Goal: Information Seeking & Learning: Check status

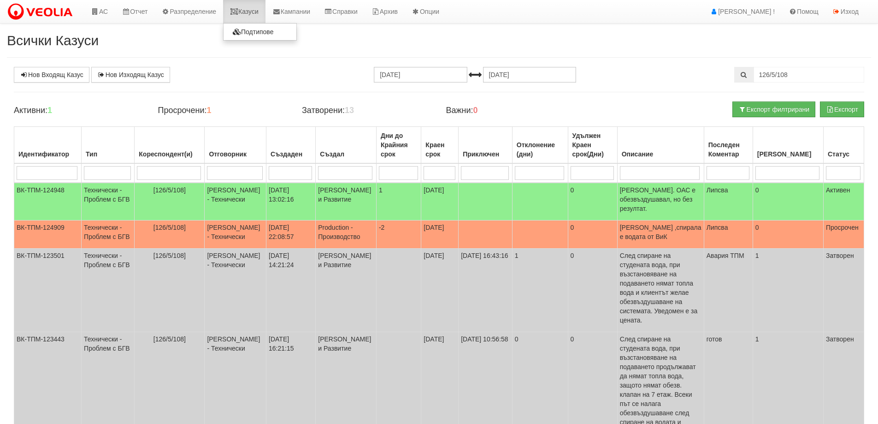
click at [248, 10] on link "Казуси" at bounding box center [244, 11] width 42 height 23
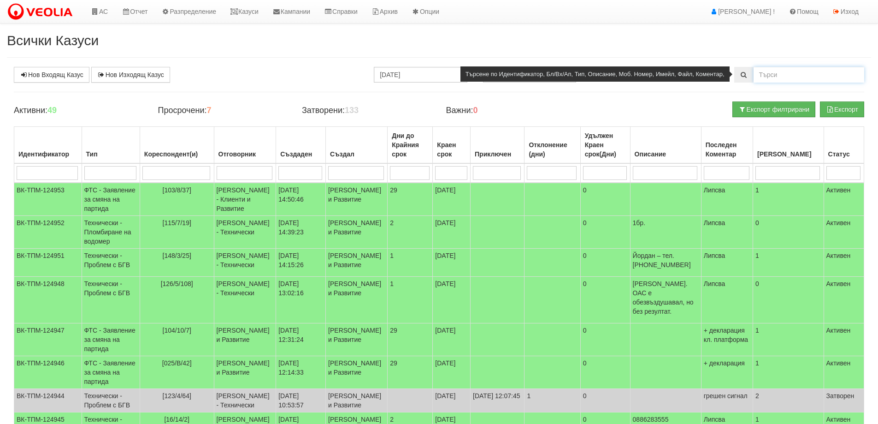
click at [785, 73] on input "text" at bounding box center [809, 75] width 111 height 16
type input "80/1/50"
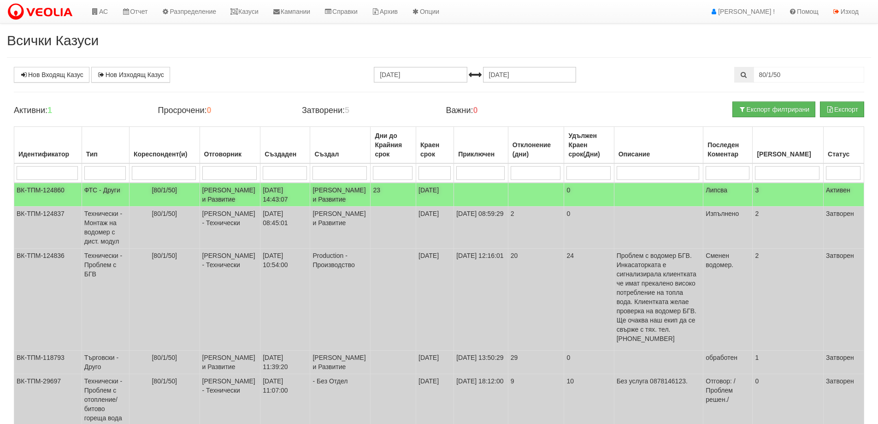
click at [55, 195] on td "ВК-ТПМ-124860" at bounding box center [48, 195] width 68 height 24
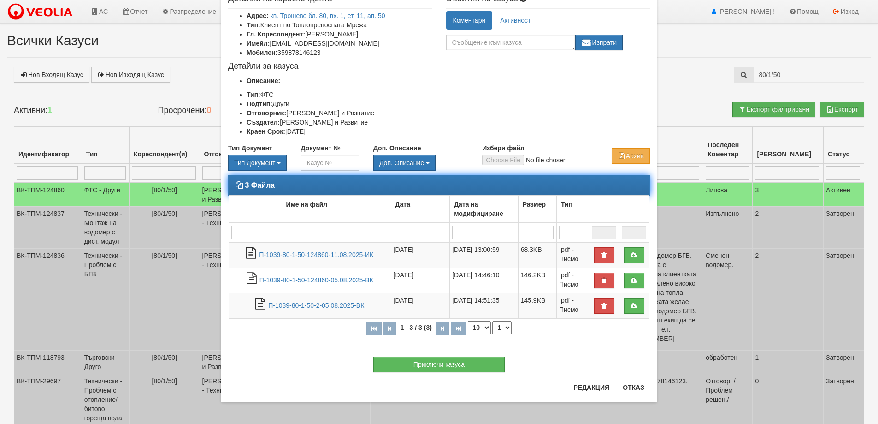
scroll to position [58, 0]
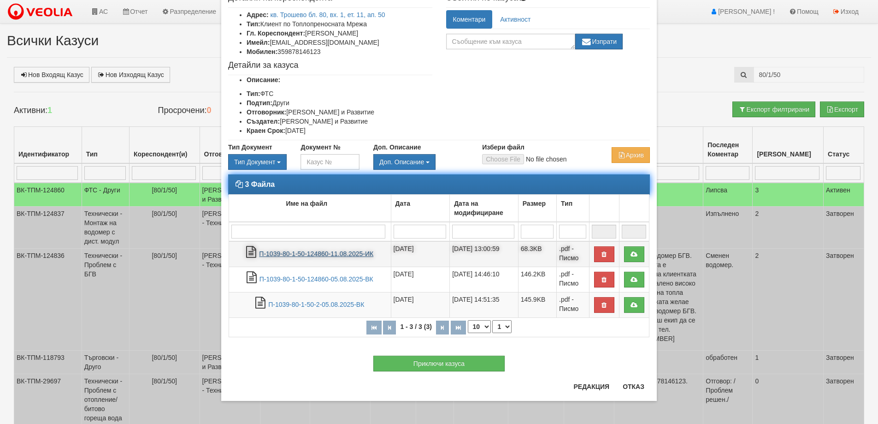
click at [293, 257] on link "П-1039-80-1-50-124860-11.08.2025-ИК" at bounding box center [316, 253] width 114 height 7
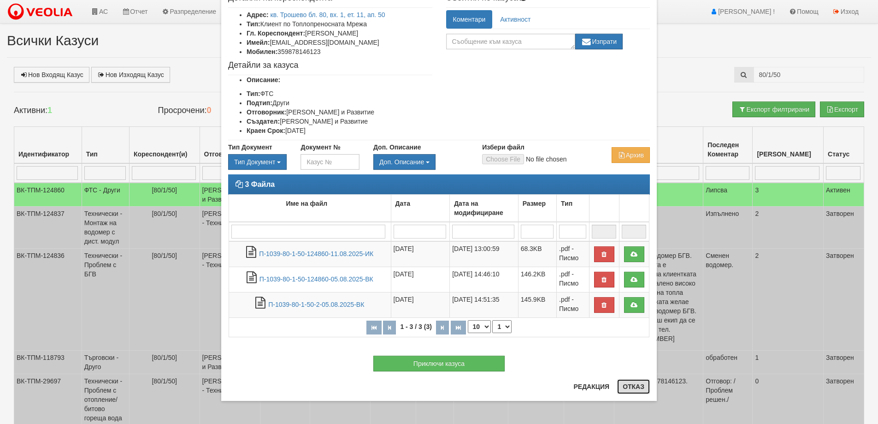
click at [631, 388] on button "Отказ" at bounding box center [633, 386] width 33 height 15
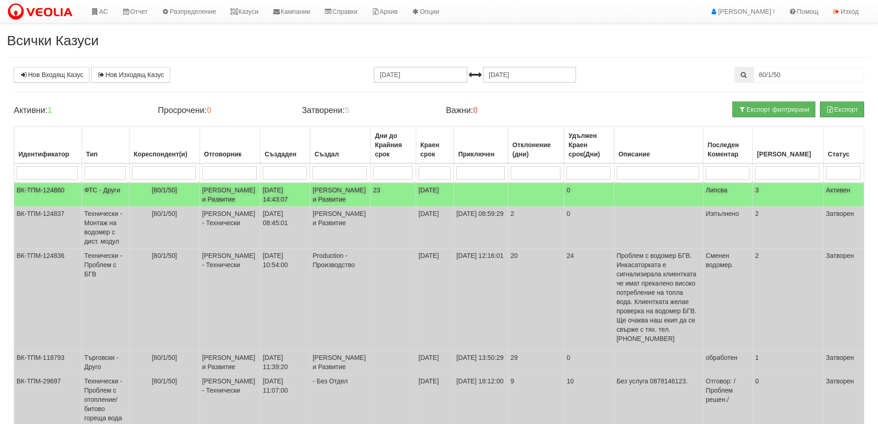
click at [90, 194] on td "ФТС - Други" at bounding box center [105, 195] width 47 height 24
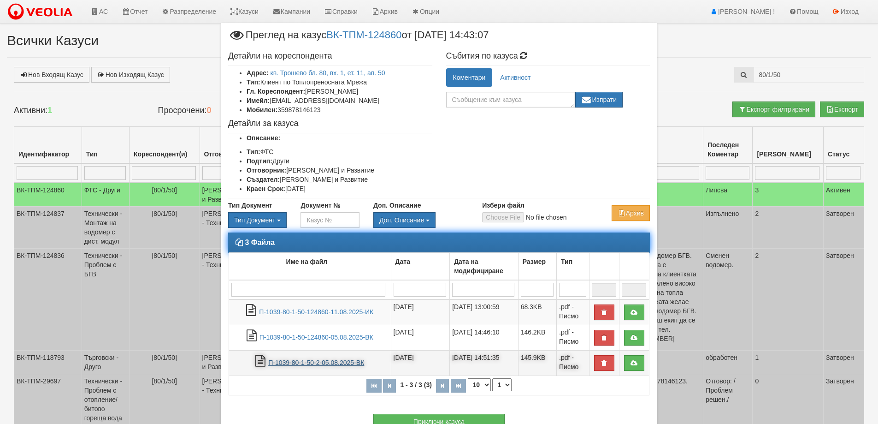
click at [301, 366] on link "П-1039-80-1-50-2-05.08.2025-ВК" at bounding box center [316, 362] width 96 height 7
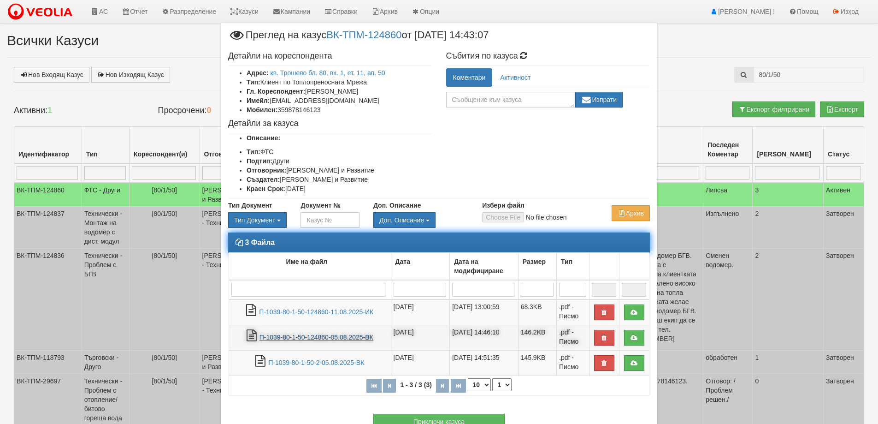
click at [291, 341] on link "П-1039-80-1-50-124860-05.08.2025-ВК" at bounding box center [317, 336] width 114 height 7
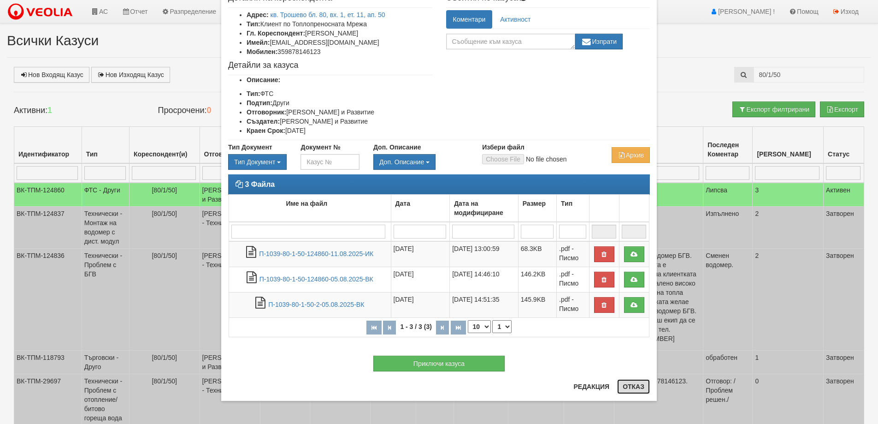
click at [630, 383] on button "Отказ" at bounding box center [633, 386] width 33 height 15
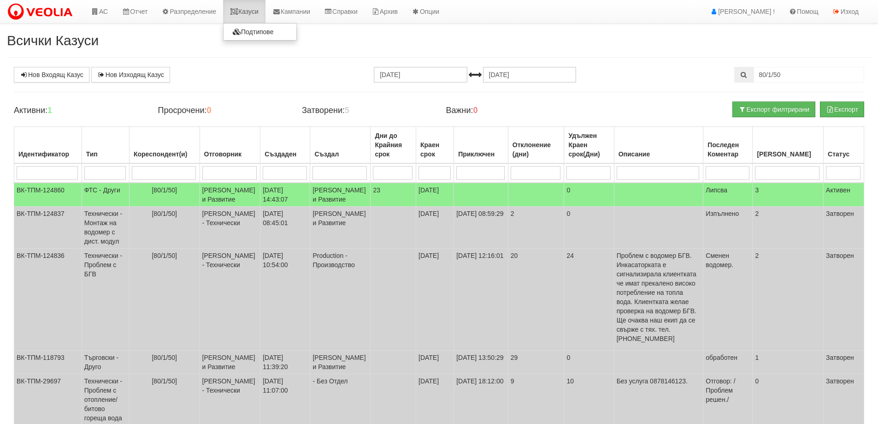
click at [250, 9] on link "Казуси" at bounding box center [244, 11] width 42 height 23
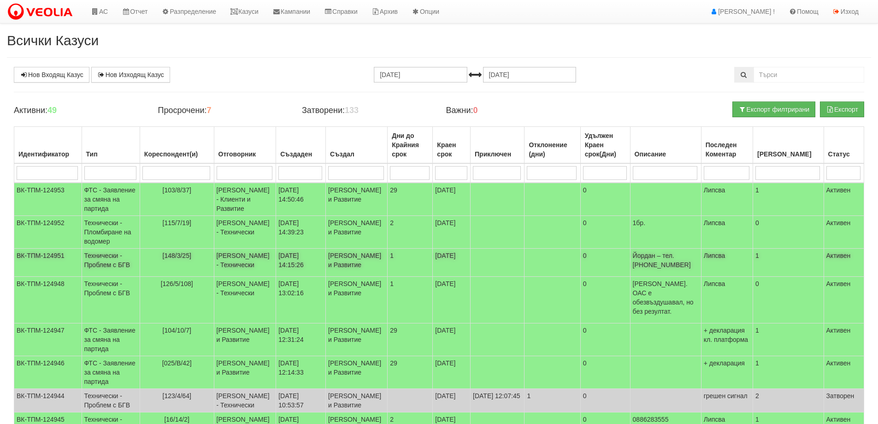
click at [104, 277] on td "Технически - Проблем с БГВ" at bounding box center [111, 262] width 58 height 28
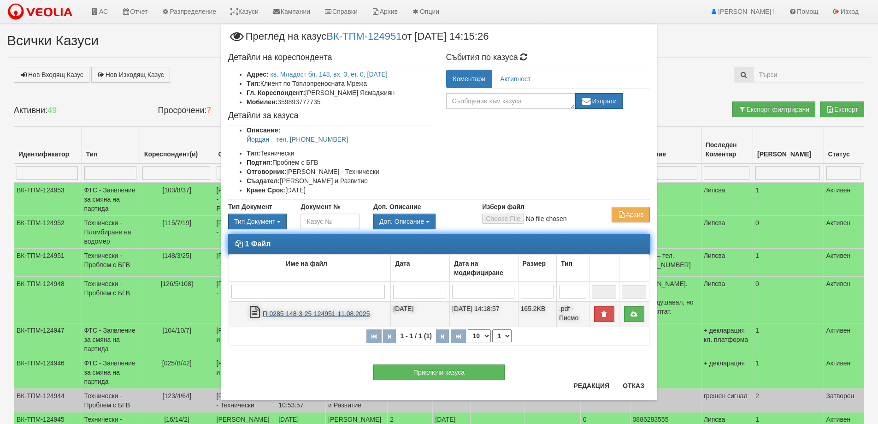
click at [310, 314] on link "П-0285-148-3-25-124951-11.08.2025" at bounding box center [316, 313] width 107 height 7
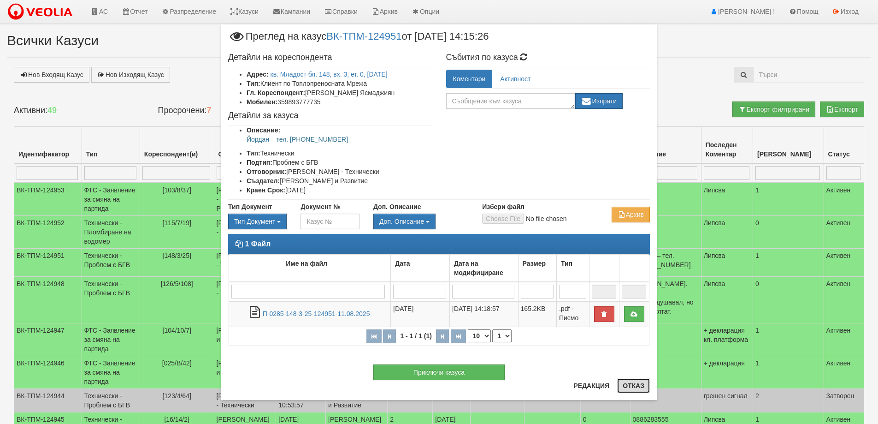
click at [633, 388] on button "Отказ" at bounding box center [633, 385] width 33 height 15
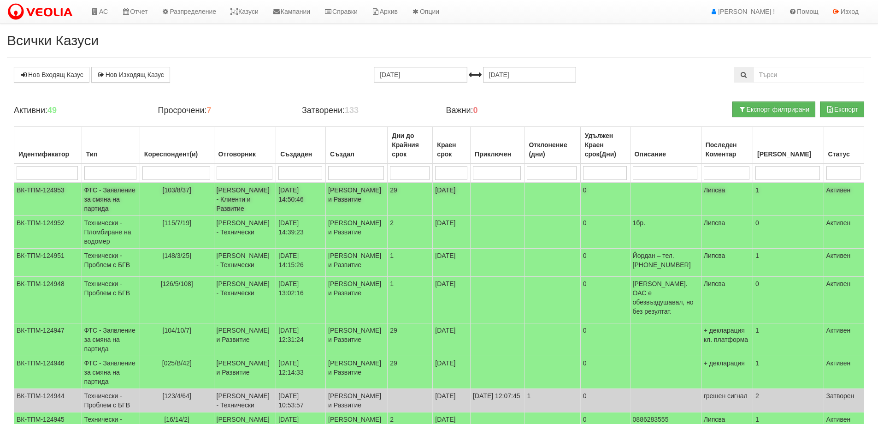
click at [112, 200] on td "ФТС - Заявление за смяна на партида" at bounding box center [111, 199] width 58 height 33
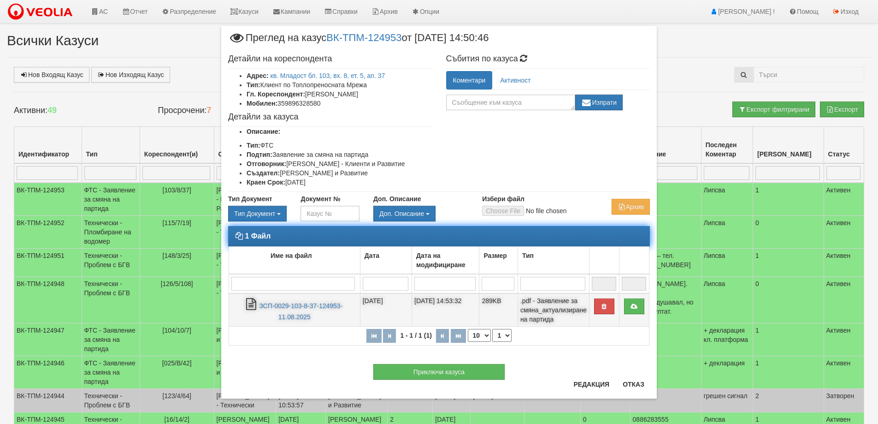
click at [316, 301] on td "ЗСП-0029-103-8-37-124953-11.08.2025" at bounding box center [294, 309] width 131 height 33
click at [284, 308] on link "ЗСП-0029-103-8-37-124953-11.08.2025" at bounding box center [300, 311] width 83 height 19
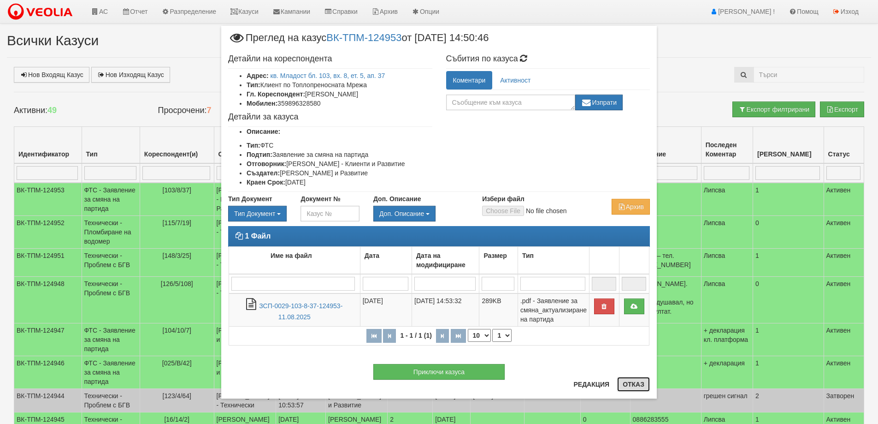
click at [626, 383] on button "Отказ" at bounding box center [633, 384] width 33 height 15
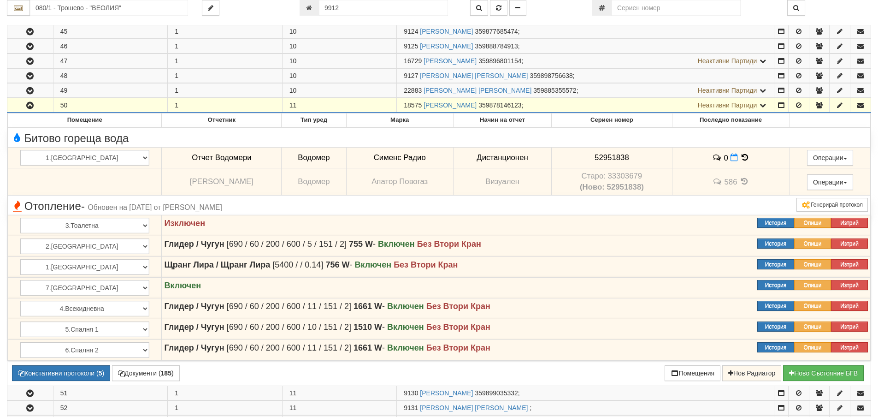
scroll to position [830, 0]
click at [60, 11] on input "080/1 - Трошево - "ВЕОЛИЯ"" at bounding box center [109, 8] width 158 height 16
click at [67, 19] on div "166/А - Възраждане - "ВЕОЛИЯ"" at bounding box center [108, 22] width 155 height 11
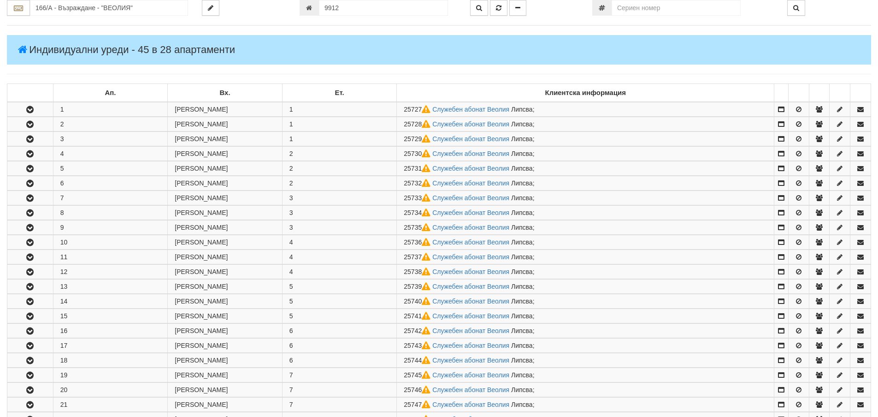
scroll to position [46, 0]
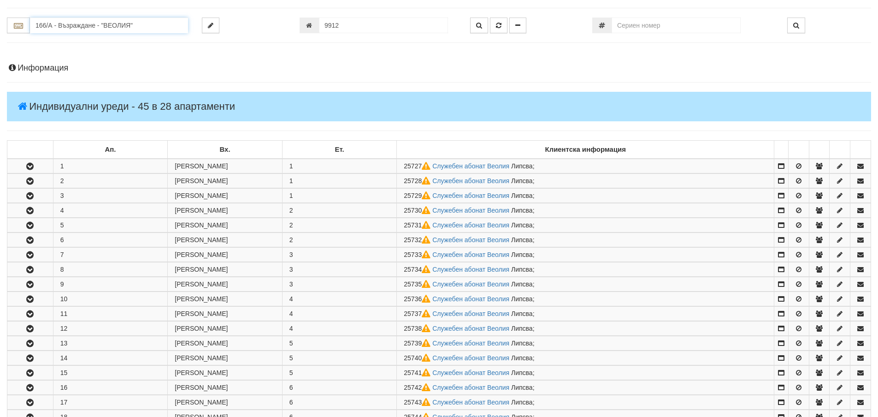
click at [78, 27] on input "166/А - Възраждане - "ВЕОЛИЯ"" at bounding box center [109, 26] width 158 height 16
click at [90, 53] on div "166/Б - Възраждане - "ВЕОЛИЯ"" at bounding box center [108, 50] width 155 height 11
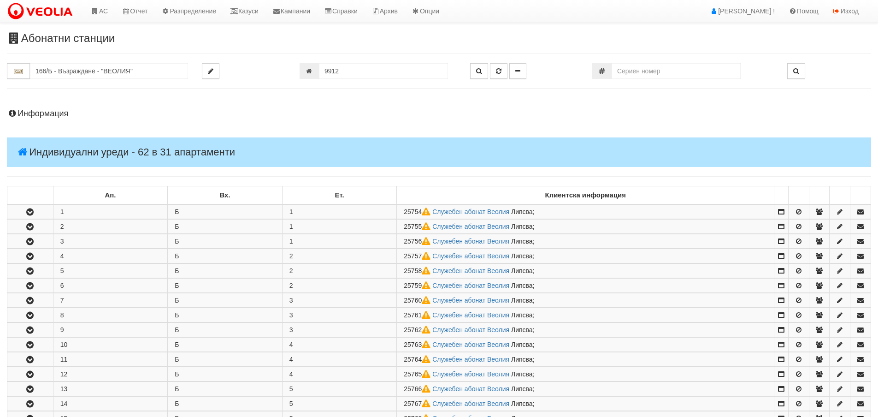
scroll to position [0, 0]
click at [51, 71] on input "166/Б - Възраждане - "ВЕОЛИЯ"" at bounding box center [109, 72] width 158 height 16
click at [97, 108] on div "166/В - Възраждане - "ВЕОЛИЯ"" at bounding box center [108, 107] width 155 height 11
click at [58, 71] on input "166/В - Възраждане - "ВЕОЛИЯ"" at bounding box center [109, 72] width 158 height 16
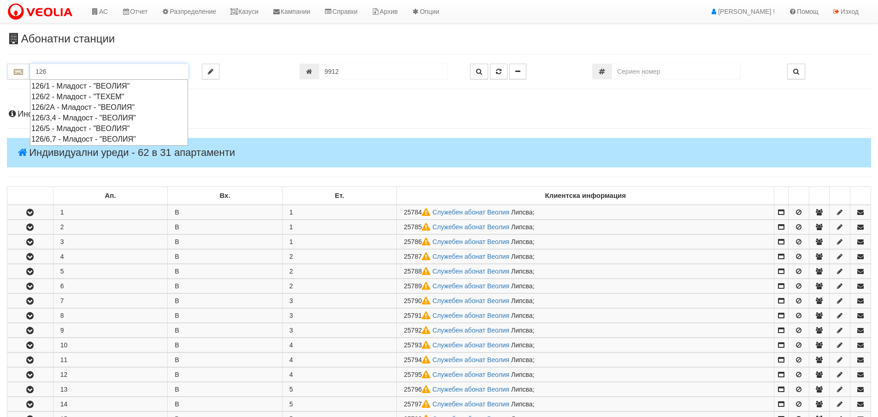
click at [64, 95] on div "126/2 - Младост - "ТЕХЕМ"" at bounding box center [108, 96] width 155 height 11
type input "126/2 - Младост - "ТЕХЕМ""
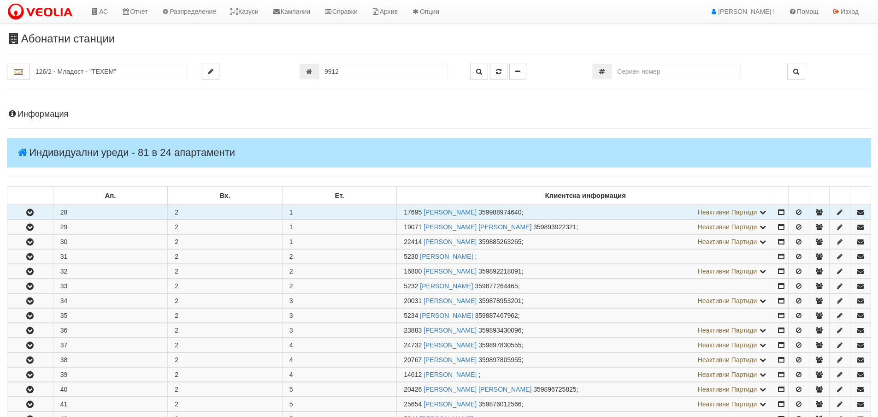
click at [29, 210] on icon "button" at bounding box center [29, 212] width 11 height 6
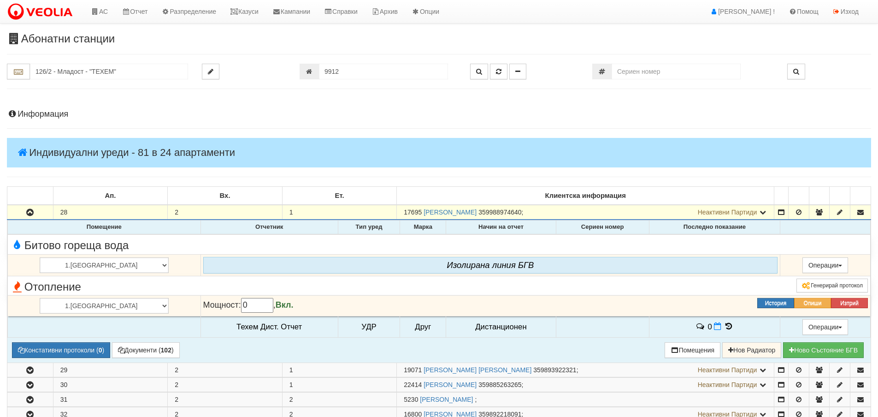
scroll to position [184, 0]
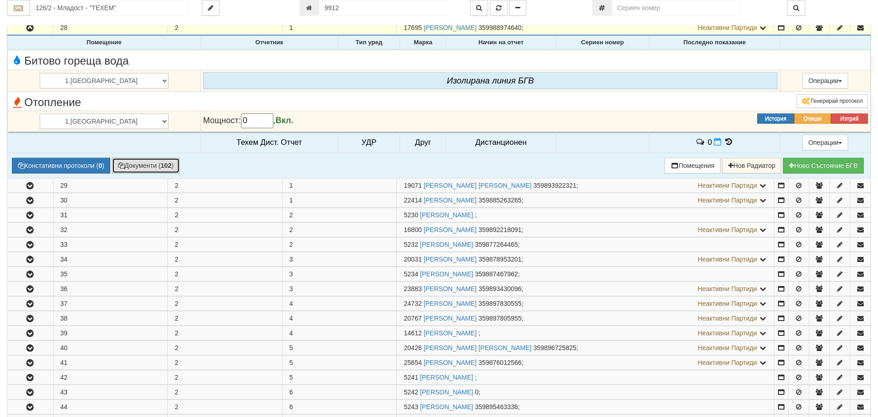
click at [154, 162] on button "Документи ( 102 )" at bounding box center [146, 166] width 68 height 16
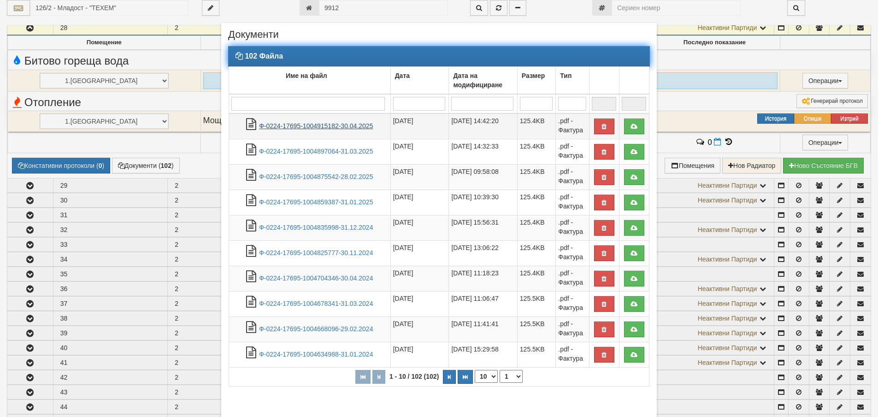
click at [336, 127] on link "Ф-0224-17695-1004915182-30.04.2025" at bounding box center [316, 125] width 114 height 7
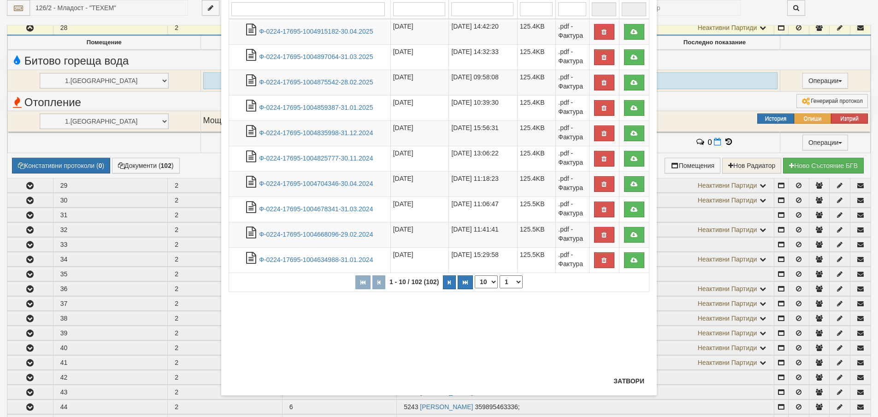
scroll to position [96, 0]
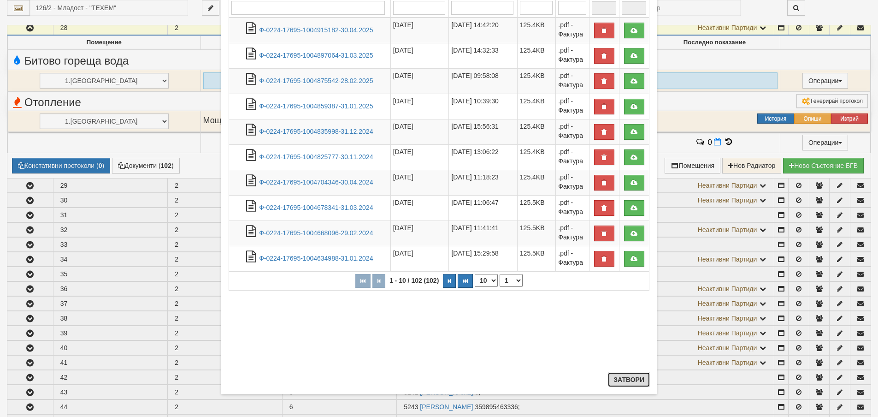
click at [629, 379] on button "Затвори" at bounding box center [629, 379] width 42 height 15
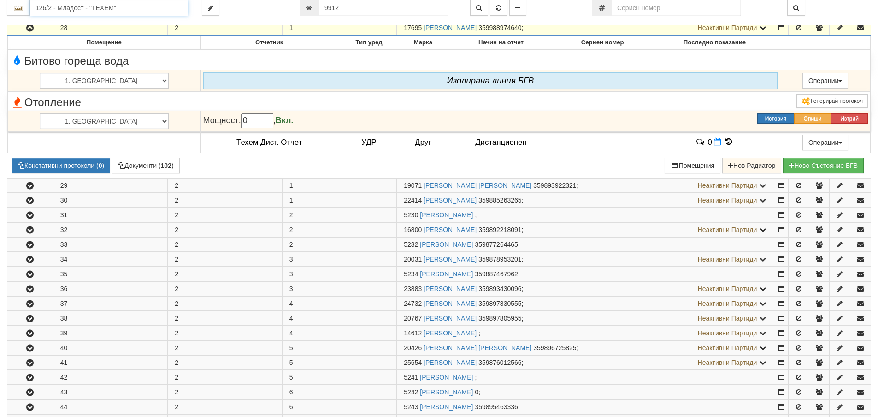
click at [43, 10] on input "126/2 - Младост - "ТЕХЕМ"" at bounding box center [109, 8] width 158 height 16
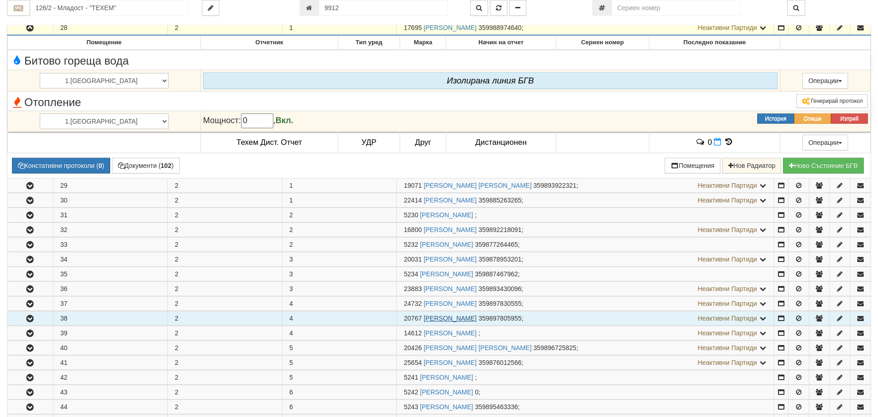
click at [467, 319] on link "НИКОЛИНКА ПЛАМЕНОВАПЕТРОВА" at bounding box center [450, 317] width 53 height 7
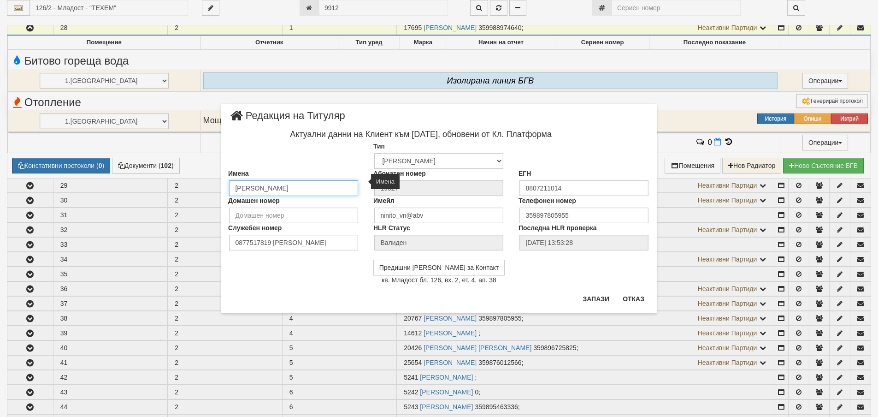
click at [316, 187] on input "НИКОЛИНКА ПЛАМЕНОВАПЕТРОВА" at bounding box center [293, 188] width 129 height 16
type input "НИКОЛИНКА ПЛАМЕНОВА ПЕТРОВА"
click at [598, 301] on button "Запази" at bounding box center [596, 298] width 38 height 15
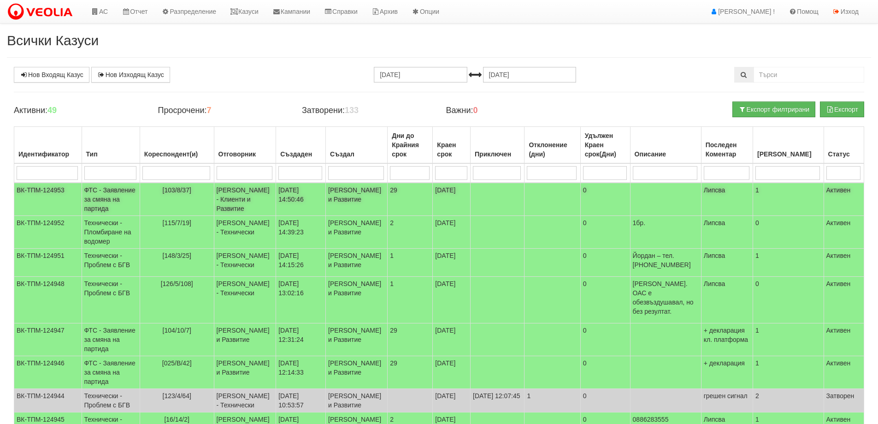
click at [103, 197] on td "ФТС - Заявление за смяна на партида" at bounding box center [111, 199] width 58 height 33
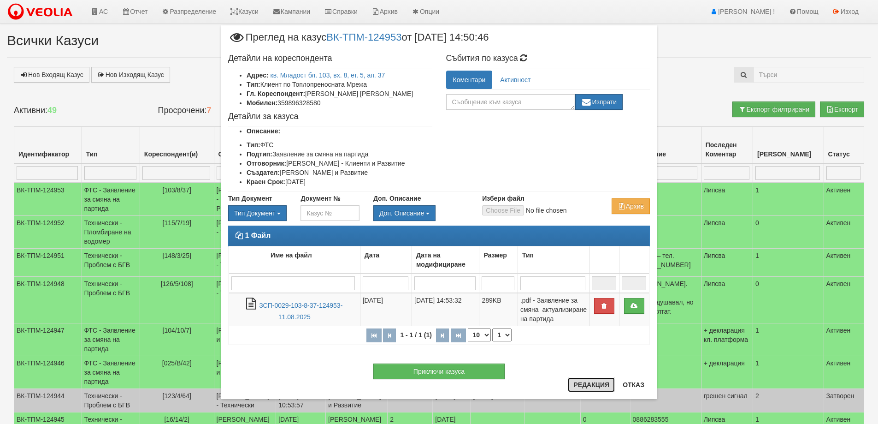
click at [597, 385] on button "Редакция" at bounding box center [591, 384] width 47 height 15
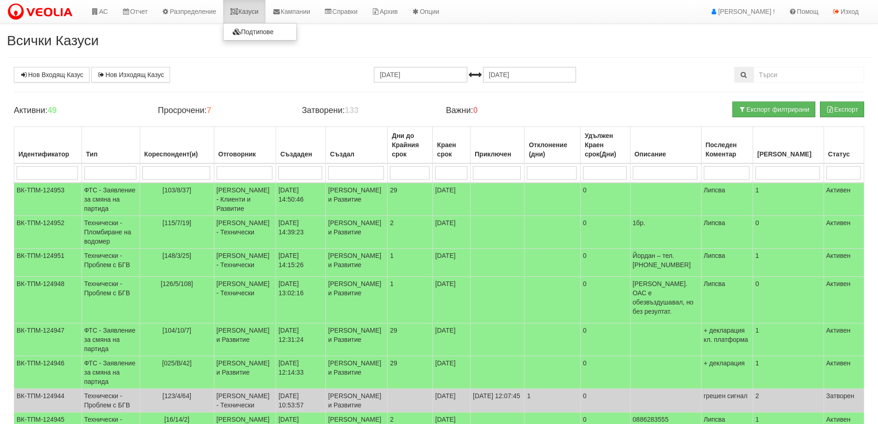
click at [250, 12] on link "Казуси" at bounding box center [244, 11] width 42 height 23
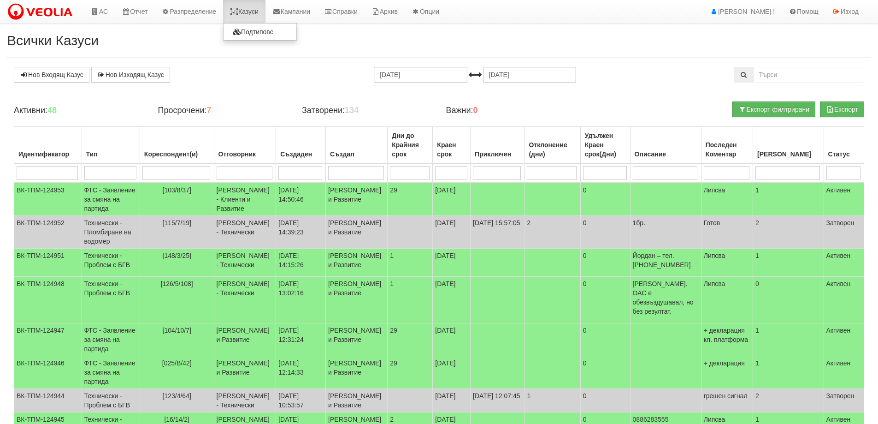
click at [259, 10] on link "Казуси" at bounding box center [244, 11] width 42 height 23
click at [105, 244] on td "Технически - Пломбиране на водомер" at bounding box center [111, 232] width 58 height 33
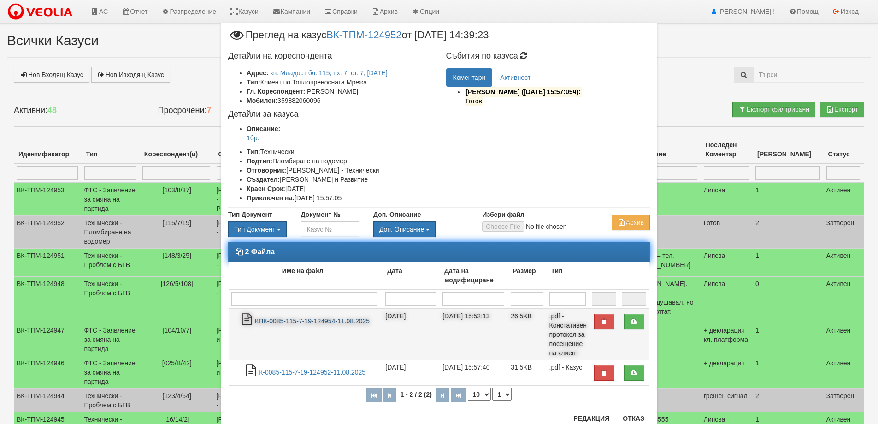
click at [303, 322] on link "КПК-0085-115-7-19-124954-11.08.2025" at bounding box center [312, 320] width 115 height 7
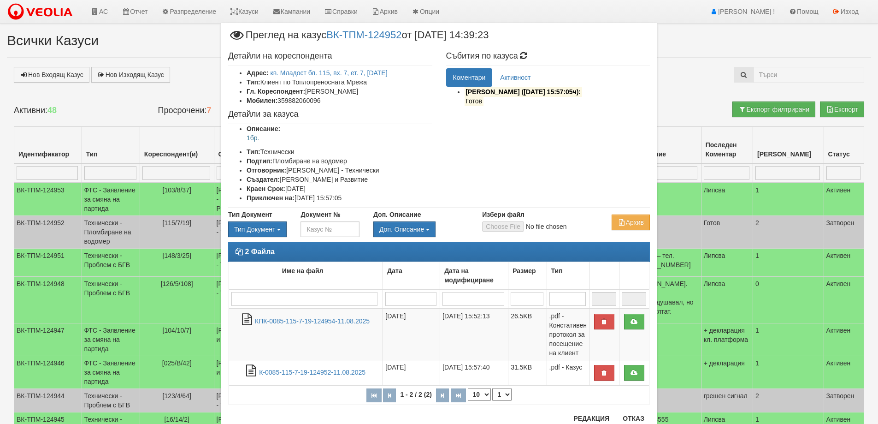
click at [633, 413] on div "2 Файла Име на файл Дата Дата на модифициране Размер Тип 1 - 2 / 2 (2) 10 20 30…" at bounding box center [439, 328] width 436 height 172
click at [626, 414] on button "Отказ" at bounding box center [633, 418] width 33 height 15
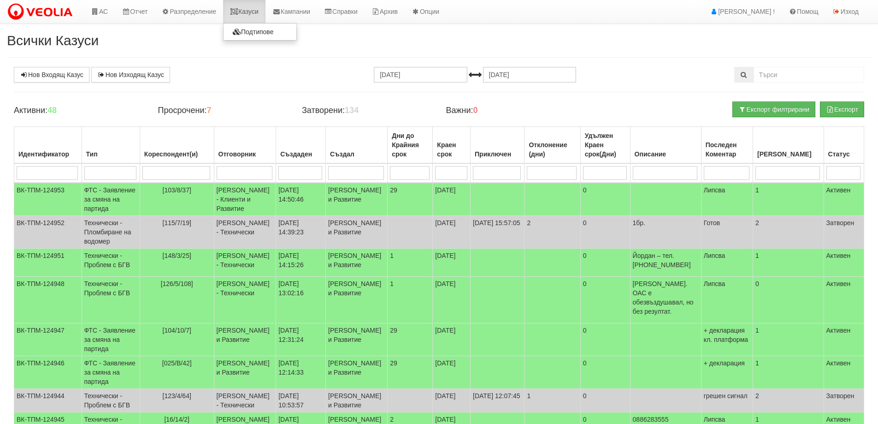
click at [254, 11] on link "Казуси" at bounding box center [244, 11] width 42 height 23
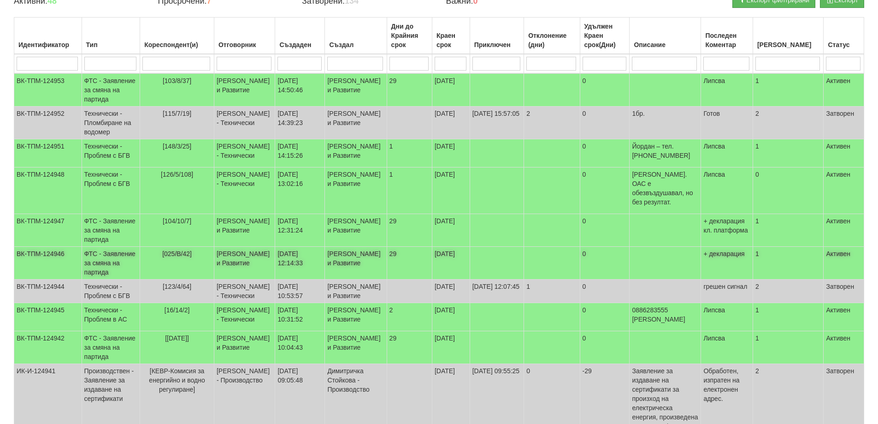
scroll to position [138, 0]
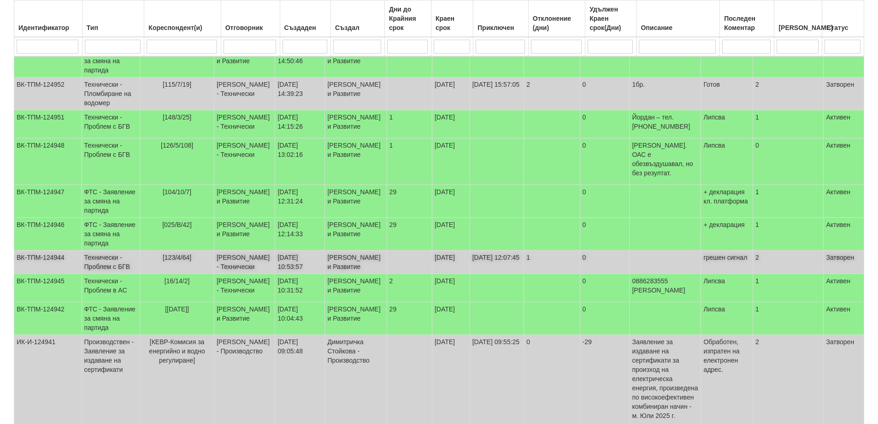
click at [96, 274] on td "Технически - Проблем с БГВ" at bounding box center [111, 262] width 59 height 24
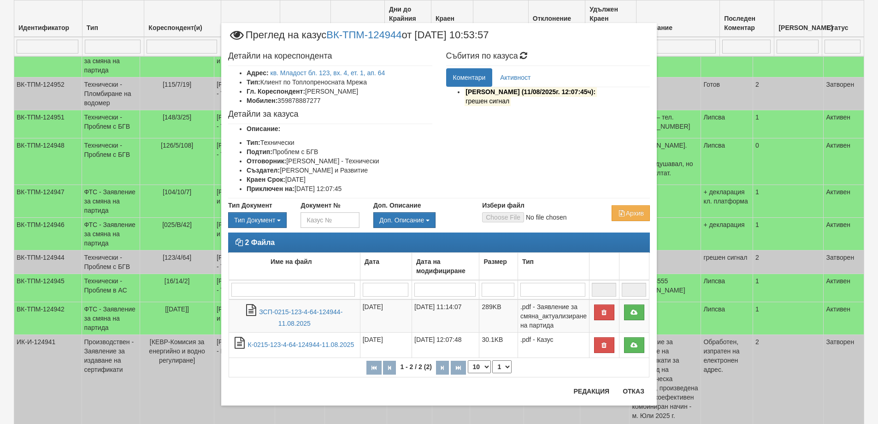
click at [634, 386] on div "2 Файла Име на файл Дата Дата на модифициране Размер Тип 1 - 2 / 2 (2) 10 20 30…" at bounding box center [439, 309] width 436 height 154
click at [632, 389] on button "Отказ" at bounding box center [633, 391] width 33 height 15
